Goal: Information Seeking & Learning: Learn about a topic

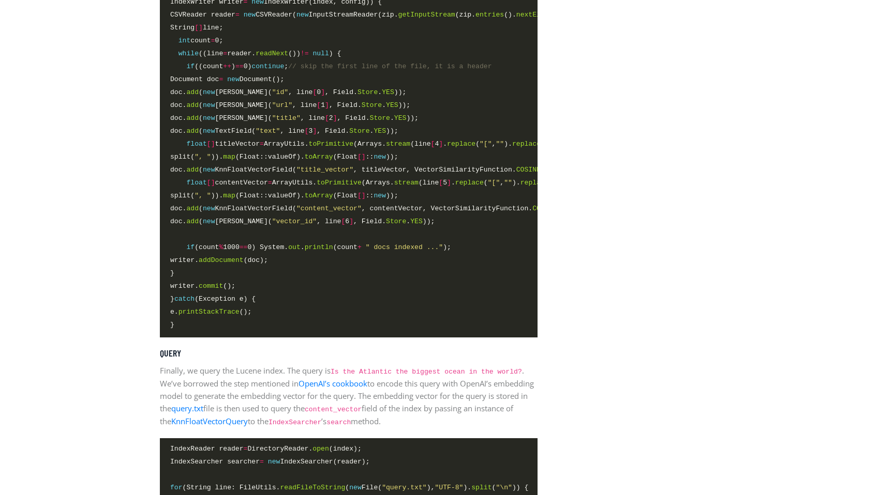
scroll to position [2267, 0]
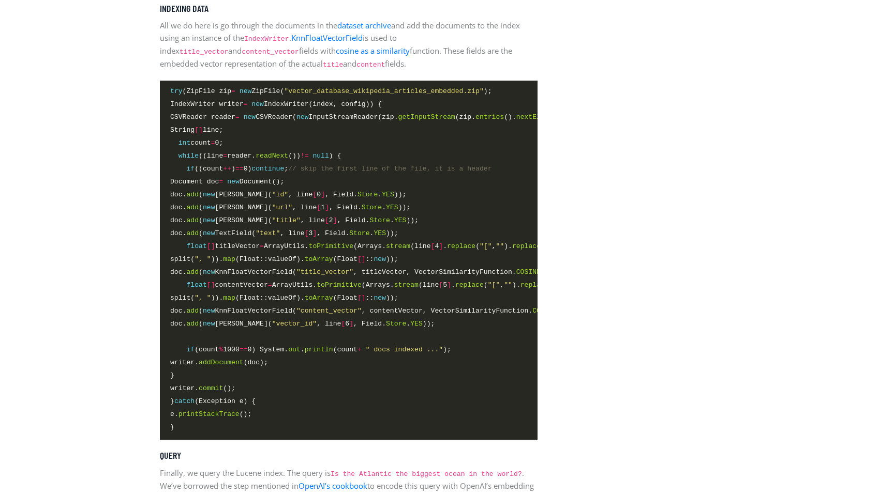
click at [284, 179] on span "Document doc = new Document();" at bounding box center [227, 181] width 114 height 11
click at [262, 189] on span "doc. add ( new [PERSON_NAME]( "id" , line [ 0 ] , Field. Store . YES ));" at bounding box center [288, 194] width 236 height 11
click at [254, 231] on span "doc. add ( new TextField( "text" , line [ 3 ] , Field. Store . YES ));" at bounding box center [284, 233] width 228 height 11
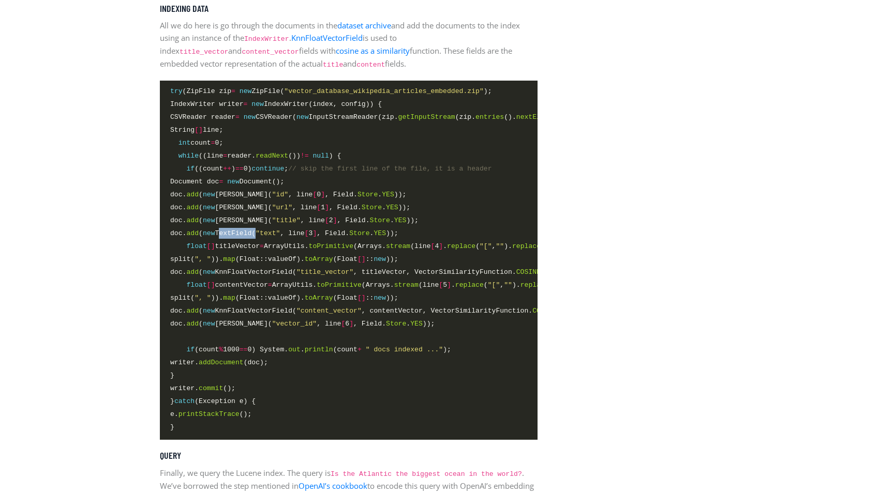
click at [254, 231] on span "doc. add ( new TextField( "text" , line [ 3 ] , Field. Store . YES ));" at bounding box center [284, 233] width 228 height 11
click at [283, 270] on span "doc. add ( new KnnFloatVectorField( "title_vector" , titleVector, VectorSimilar…" at bounding box center [361, 272] width 383 height 11
